Goal: Task Accomplishment & Management: Manage account settings

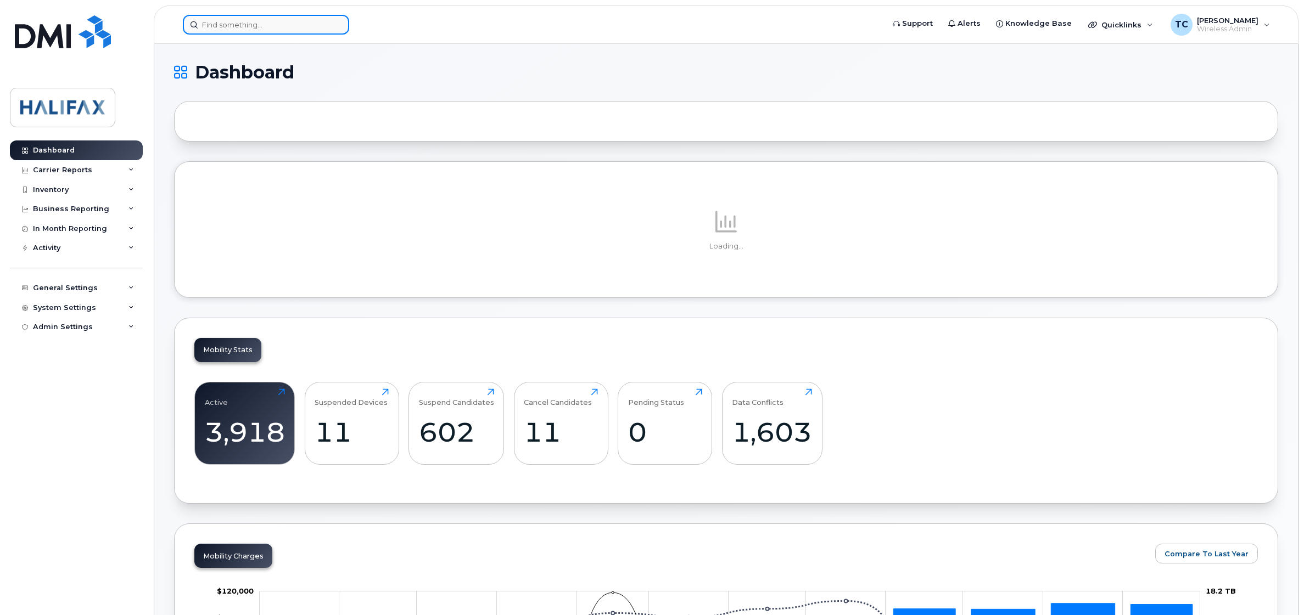
drag, startPoint x: 309, startPoint y: 25, endPoint x: 302, endPoint y: 24, distance: 6.8
click at [309, 24] on input at bounding box center [266, 25] width 166 height 20
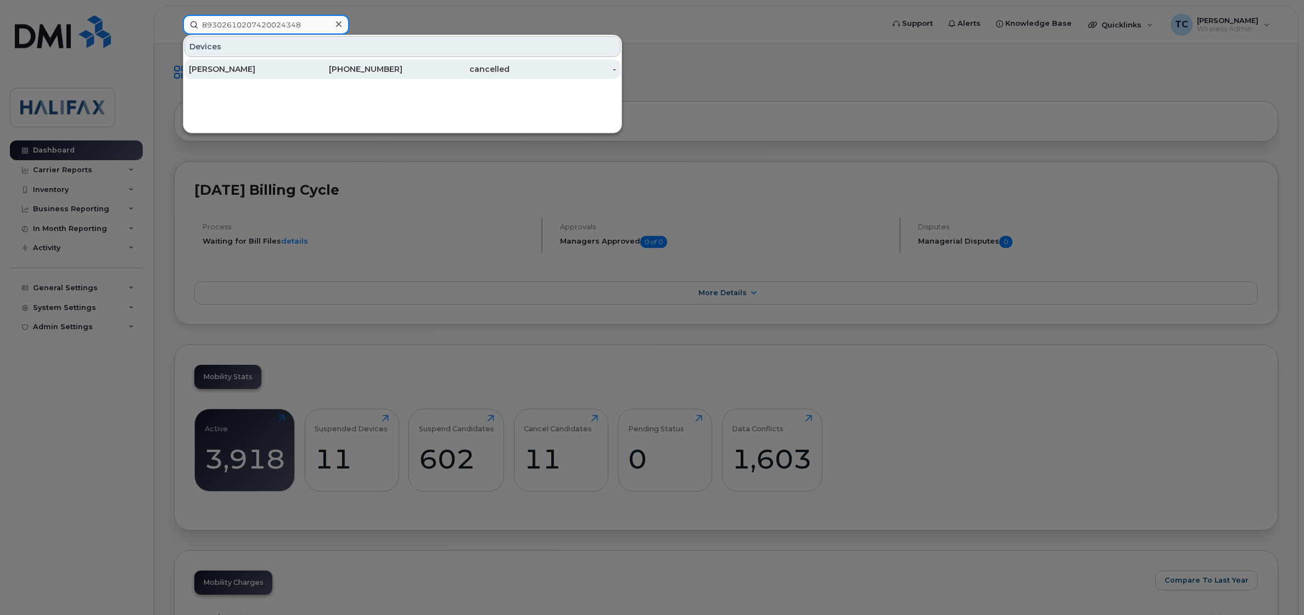
type input "89302610207420024348"
click at [258, 70] on div "Karen Higginbotham" at bounding box center [242, 69] width 107 height 11
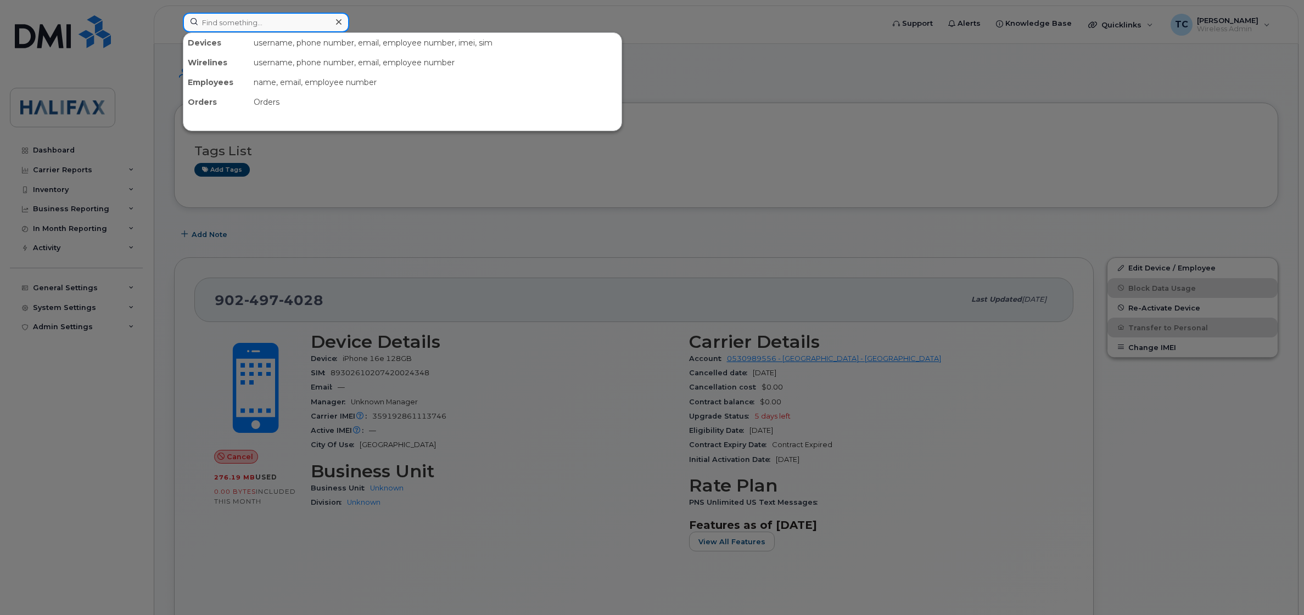
click at [272, 22] on input at bounding box center [266, 23] width 166 height 20
click at [289, 24] on input at bounding box center [266, 23] width 166 height 20
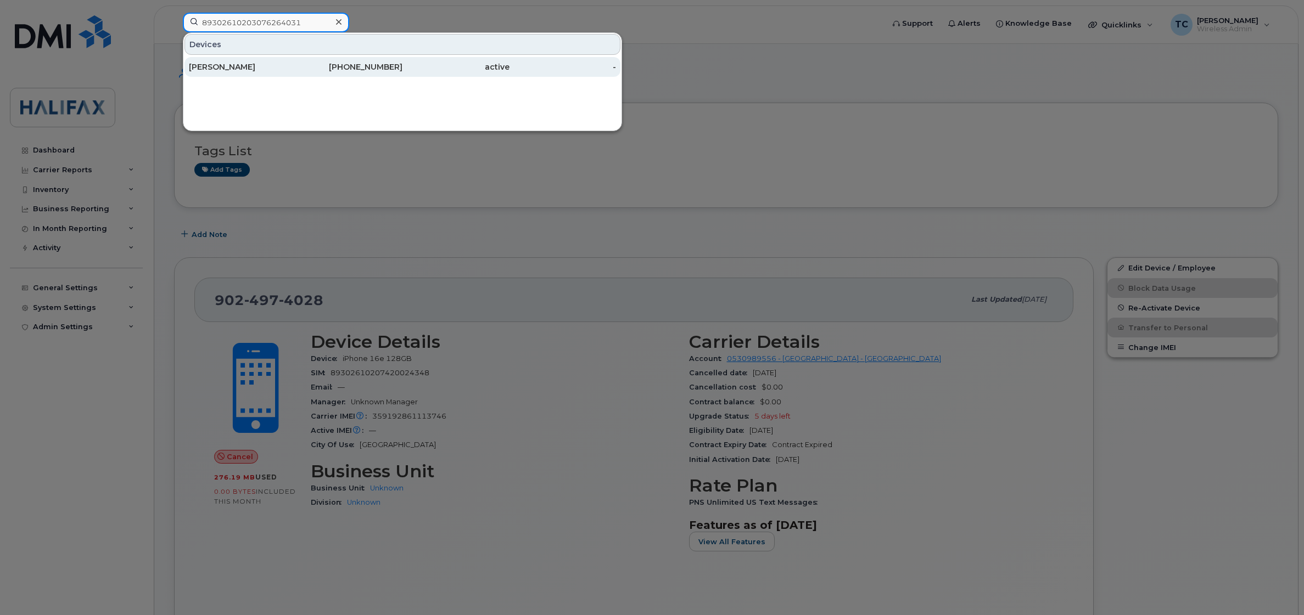
type input "89302610203076264031"
click at [292, 75] on div "[PERSON_NAME]" at bounding box center [242, 67] width 107 height 20
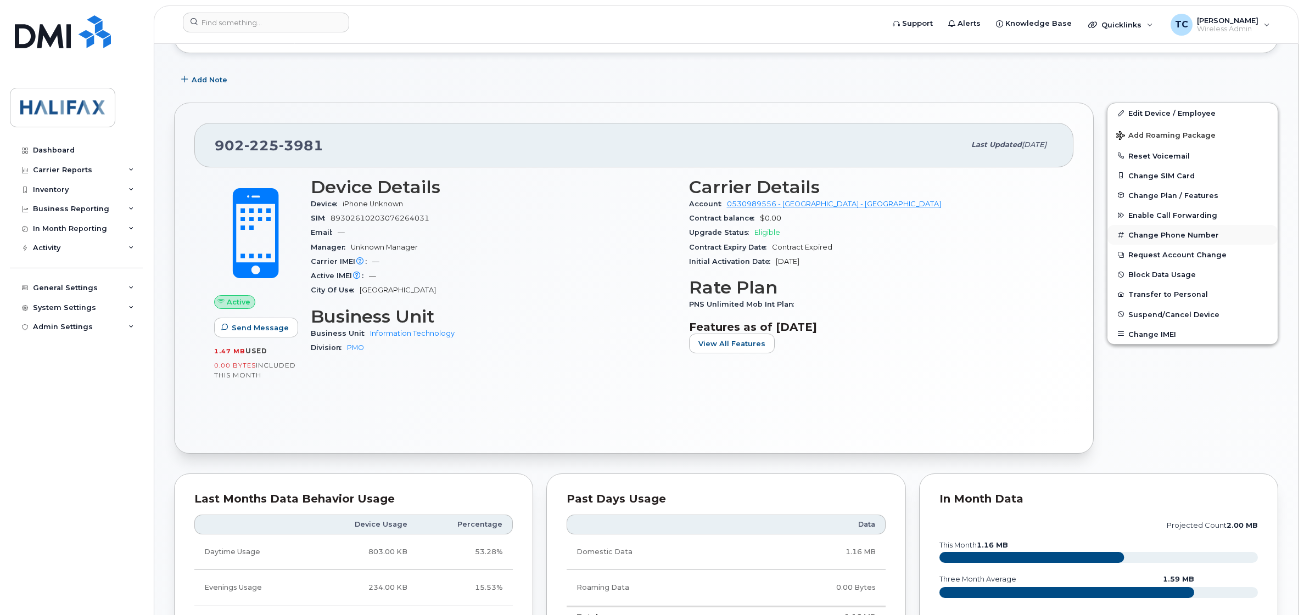
scroll to position [64, 0]
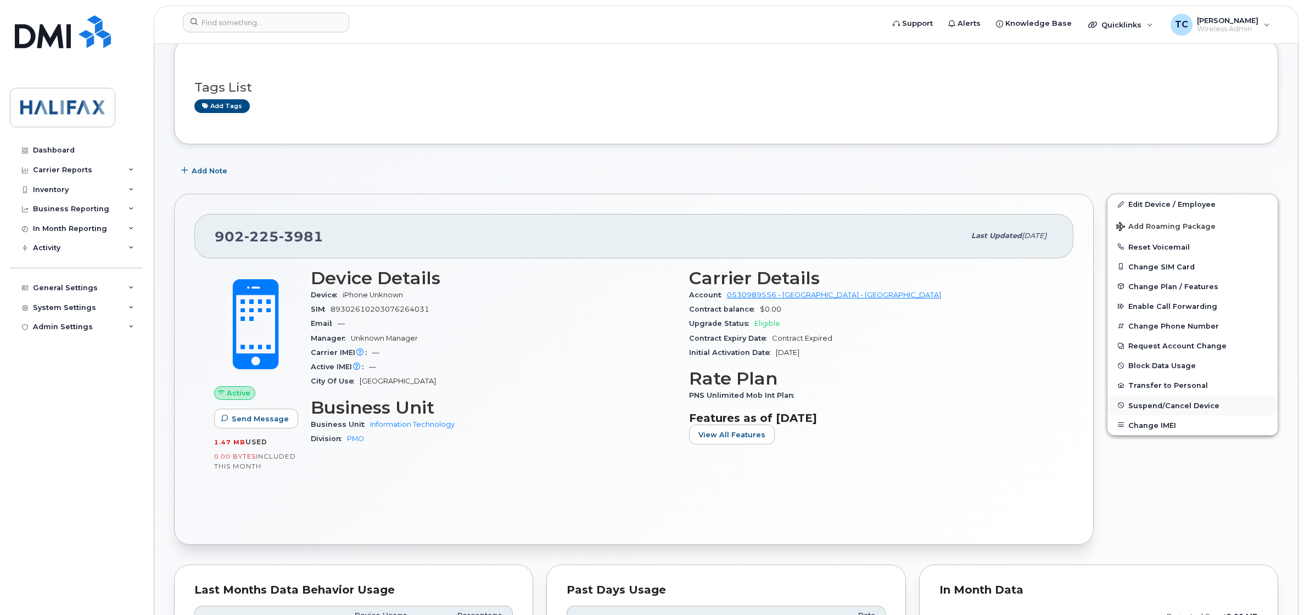
click at [1156, 406] on span "Suspend/Cancel Device" at bounding box center [1173, 405] width 91 height 8
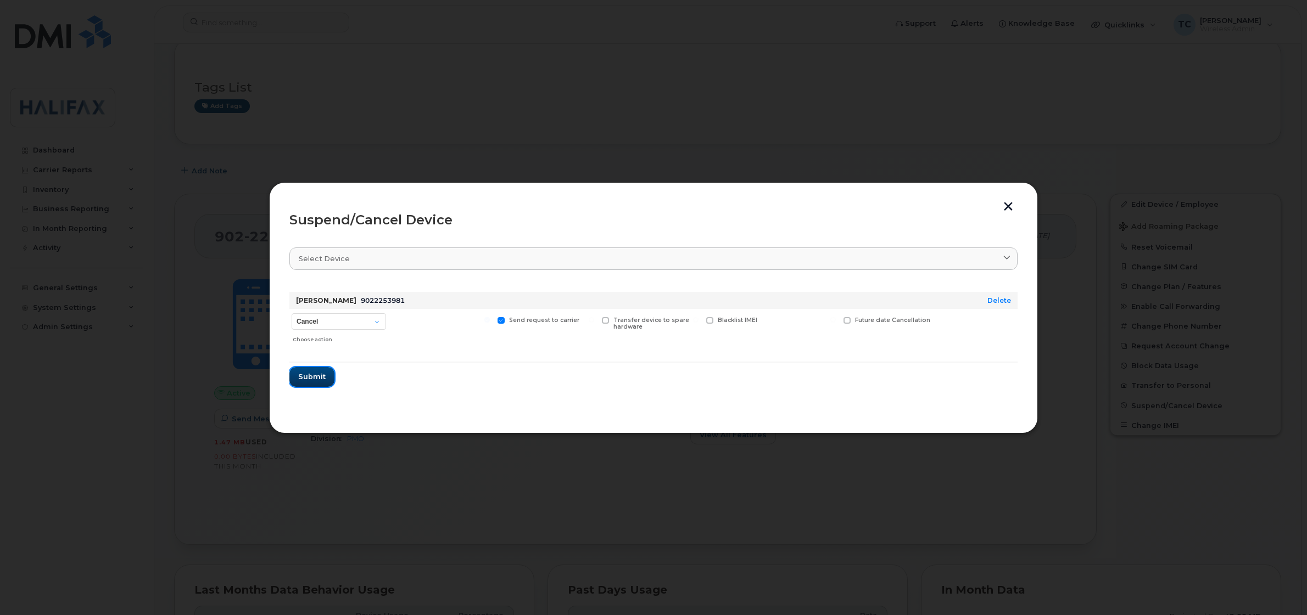
click at [324, 379] on span "Submit" at bounding box center [311, 377] width 27 height 10
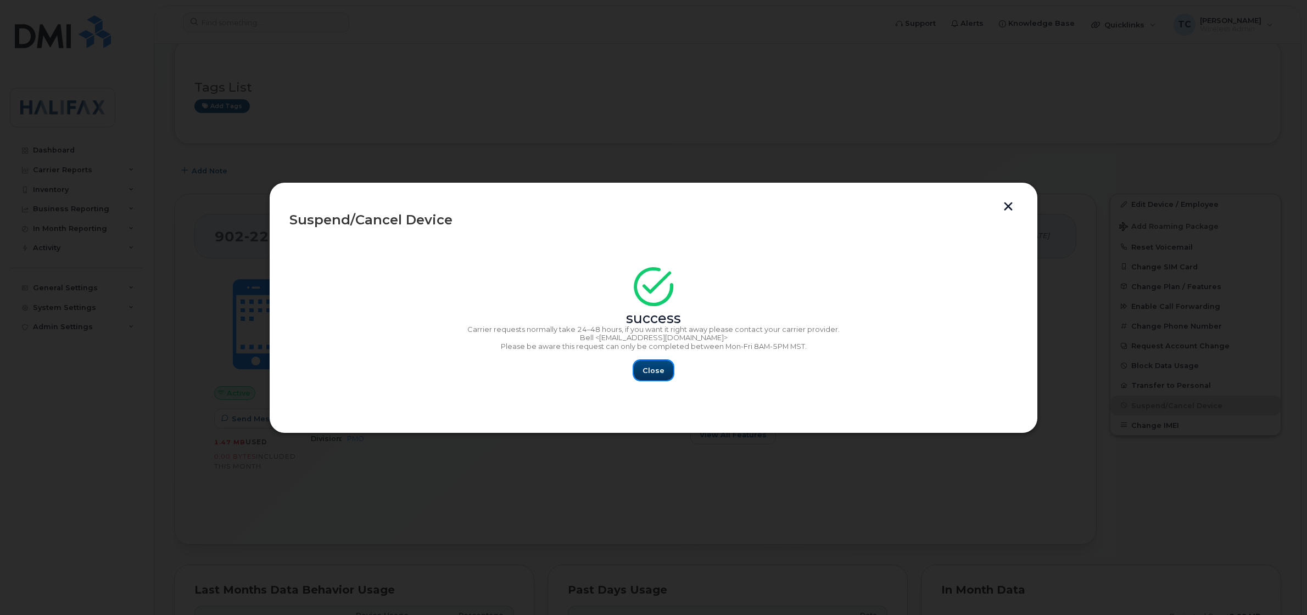
drag, startPoint x: 647, startPoint y: 366, endPoint x: 655, endPoint y: 369, distance: 9.1
click at [647, 366] on span "Close" at bounding box center [653, 371] width 22 height 10
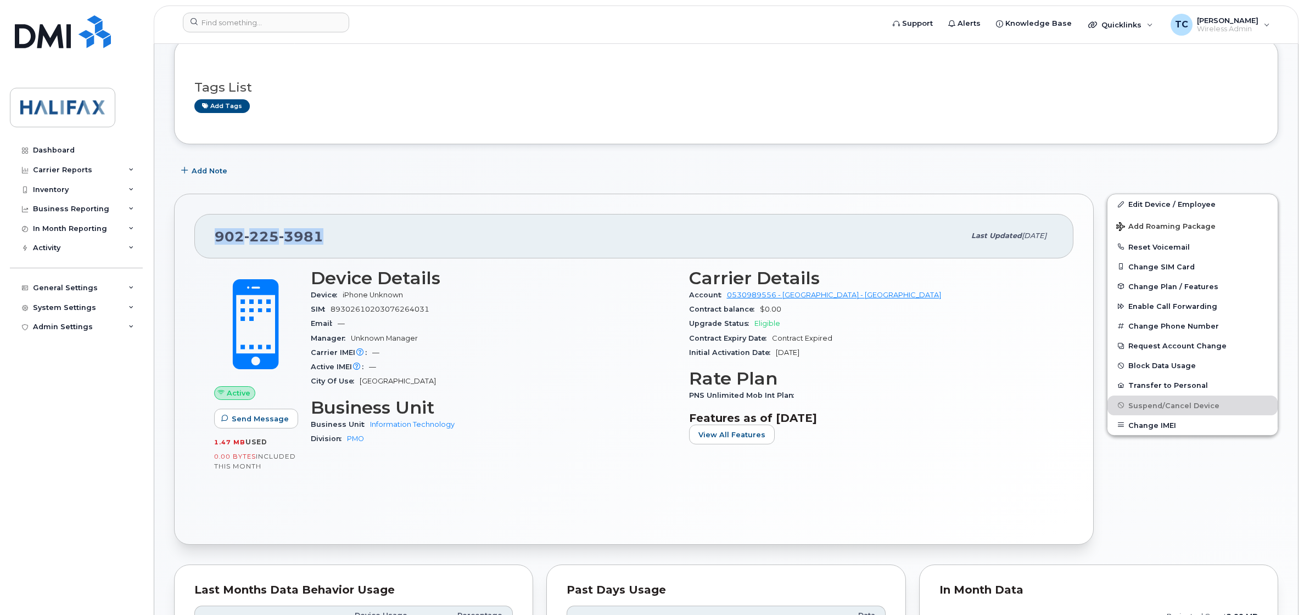
drag, startPoint x: 334, startPoint y: 228, endPoint x: 171, endPoint y: 227, distance: 162.5
click at [171, 227] on div "[PHONE_NUMBER] Last updated [DATE] Active Send Message 1.47 MB  used 0.00 Bytes…" at bounding box center [633, 369] width 933 height 365
copy span "[PHONE_NUMBER]"
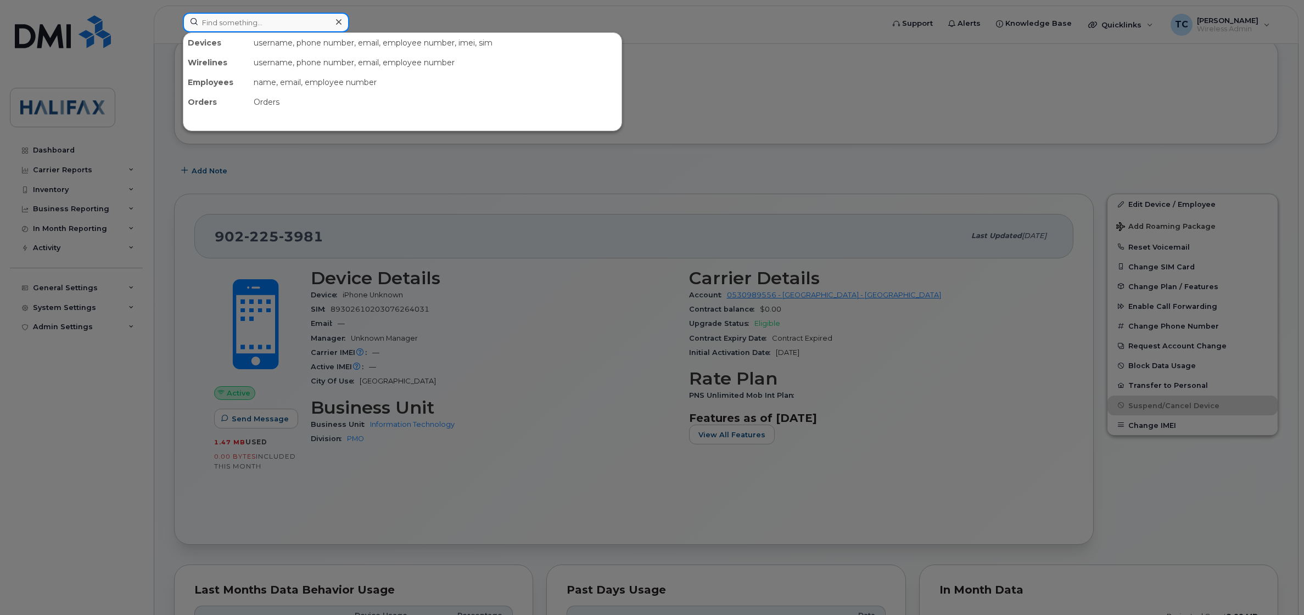
drag, startPoint x: 250, startPoint y: 30, endPoint x: 254, endPoint y: 25, distance: 7.0
click at [249, 30] on input at bounding box center [266, 23] width 166 height 20
paste input "9022253981"
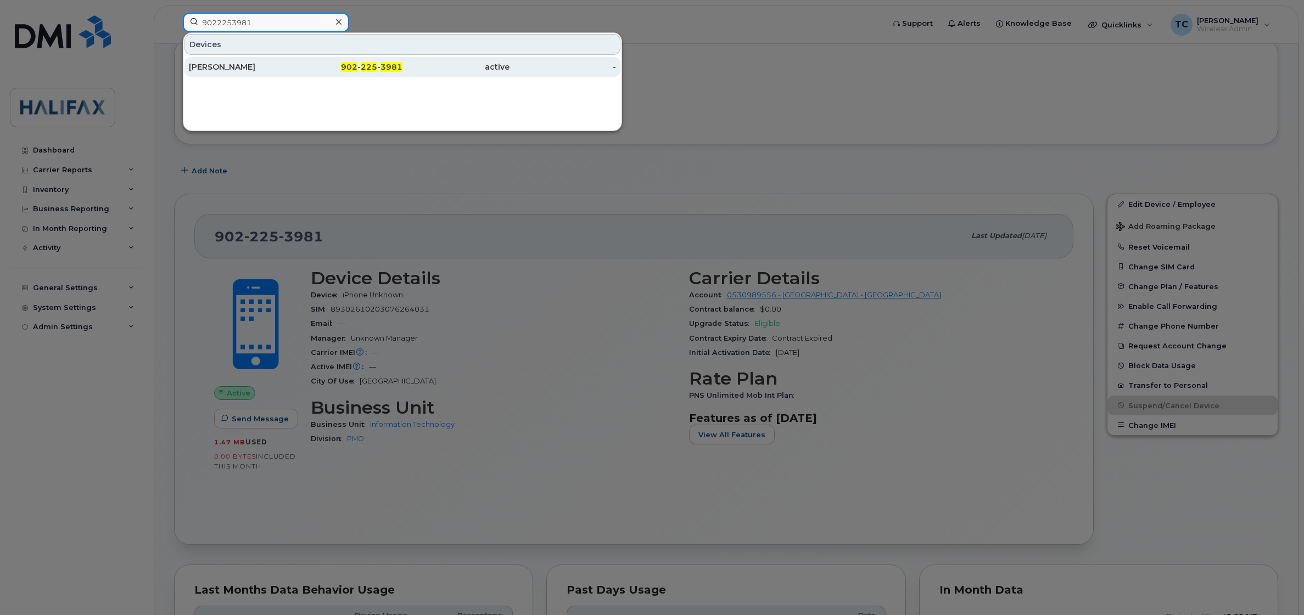
type input "9022253981"
click at [240, 64] on div "[PERSON_NAME]" at bounding box center [242, 66] width 107 height 11
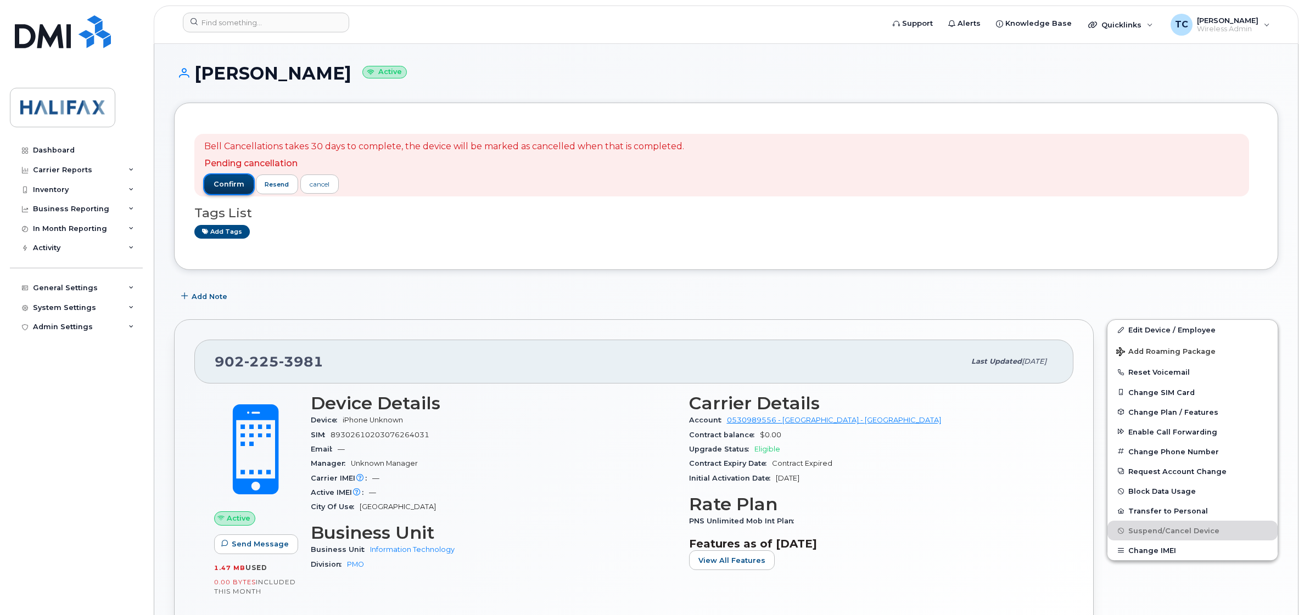
click at [229, 188] on span "confirm" at bounding box center [229, 185] width 31 height 10
